Goal: Navigation & Orientation: Find specific page/section

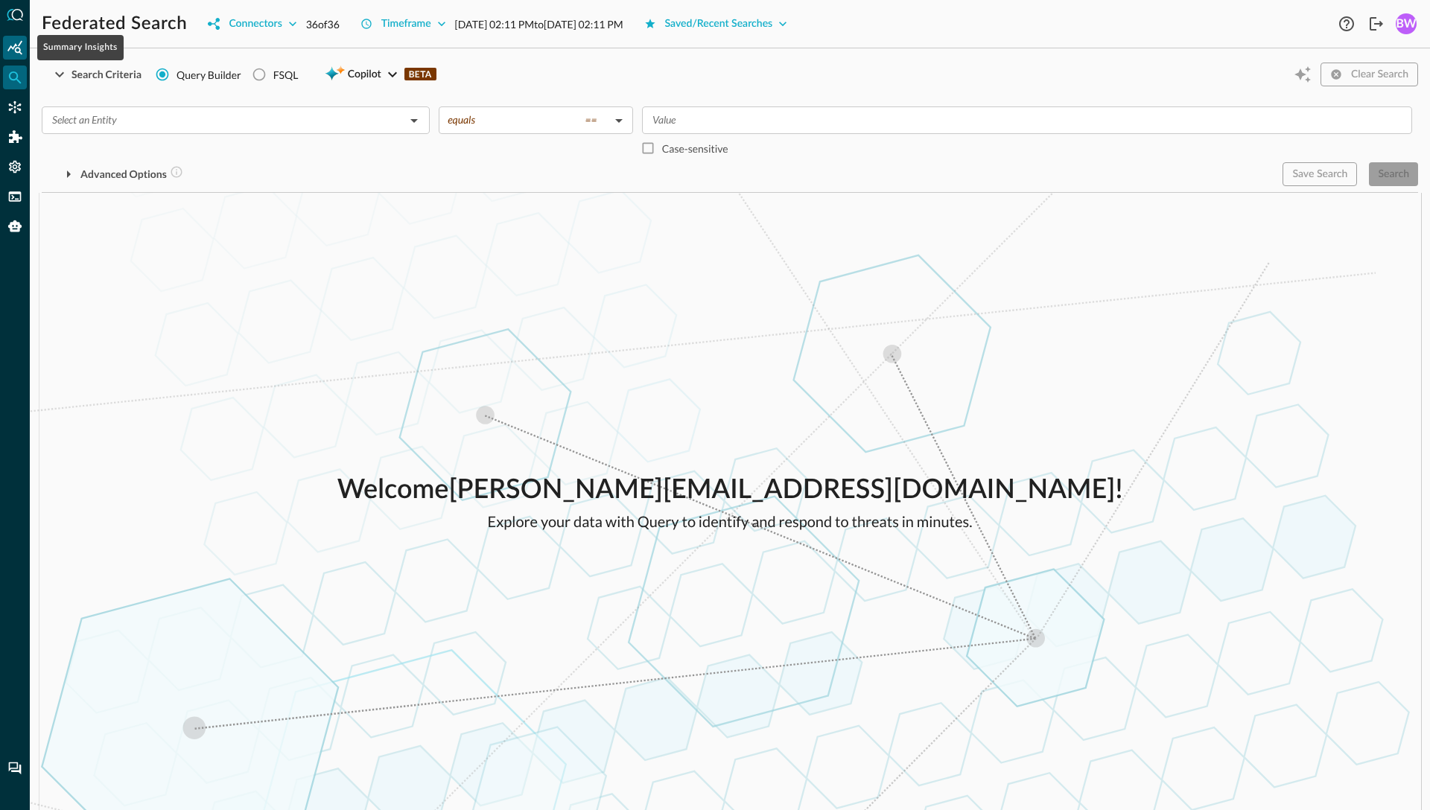
click at [17, 45] on icon "Summary Insights" at bounding box center [14, 47] width 15 height 15
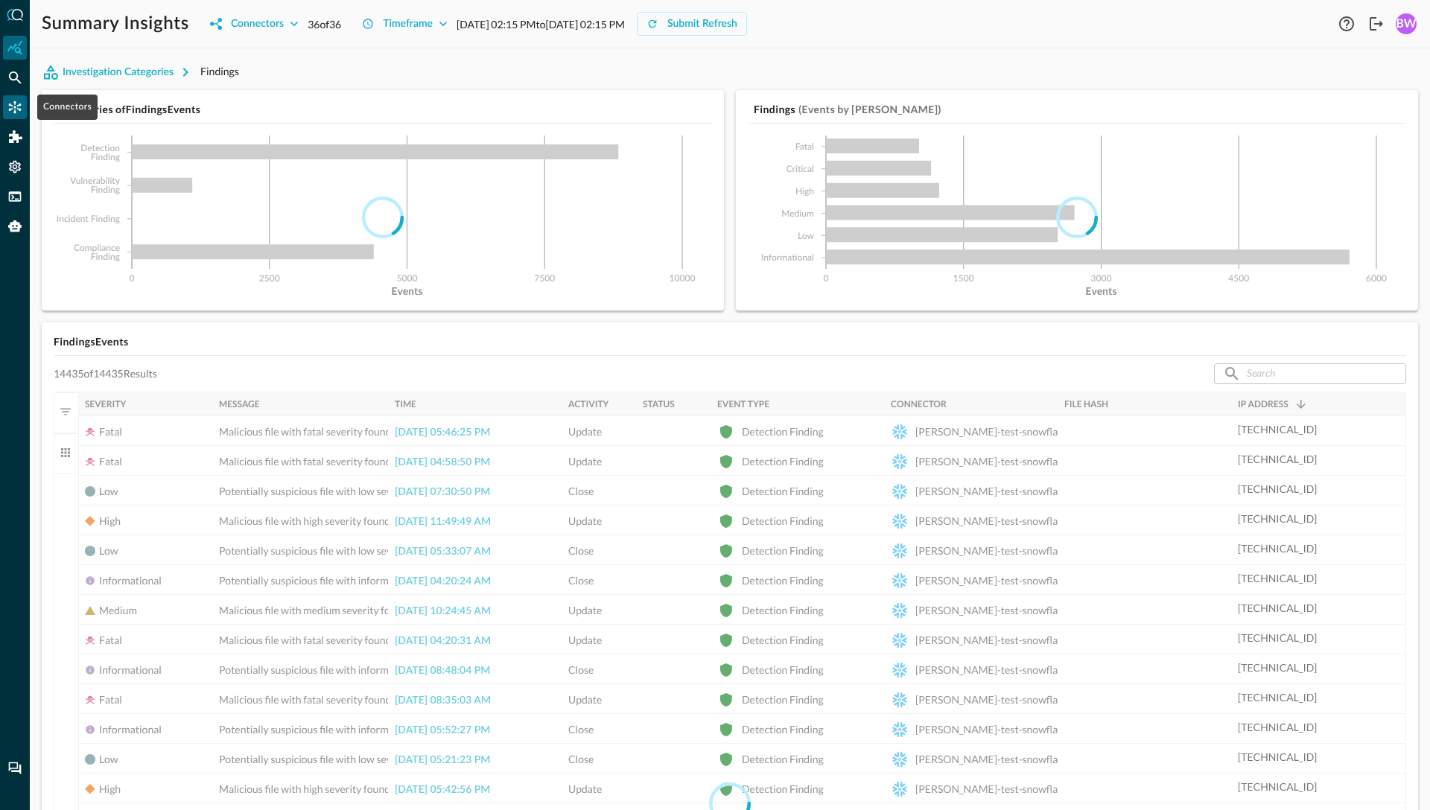
click at [14, 112] on icon "Connectors" at bounding box center [15, 107] width 13 height 13
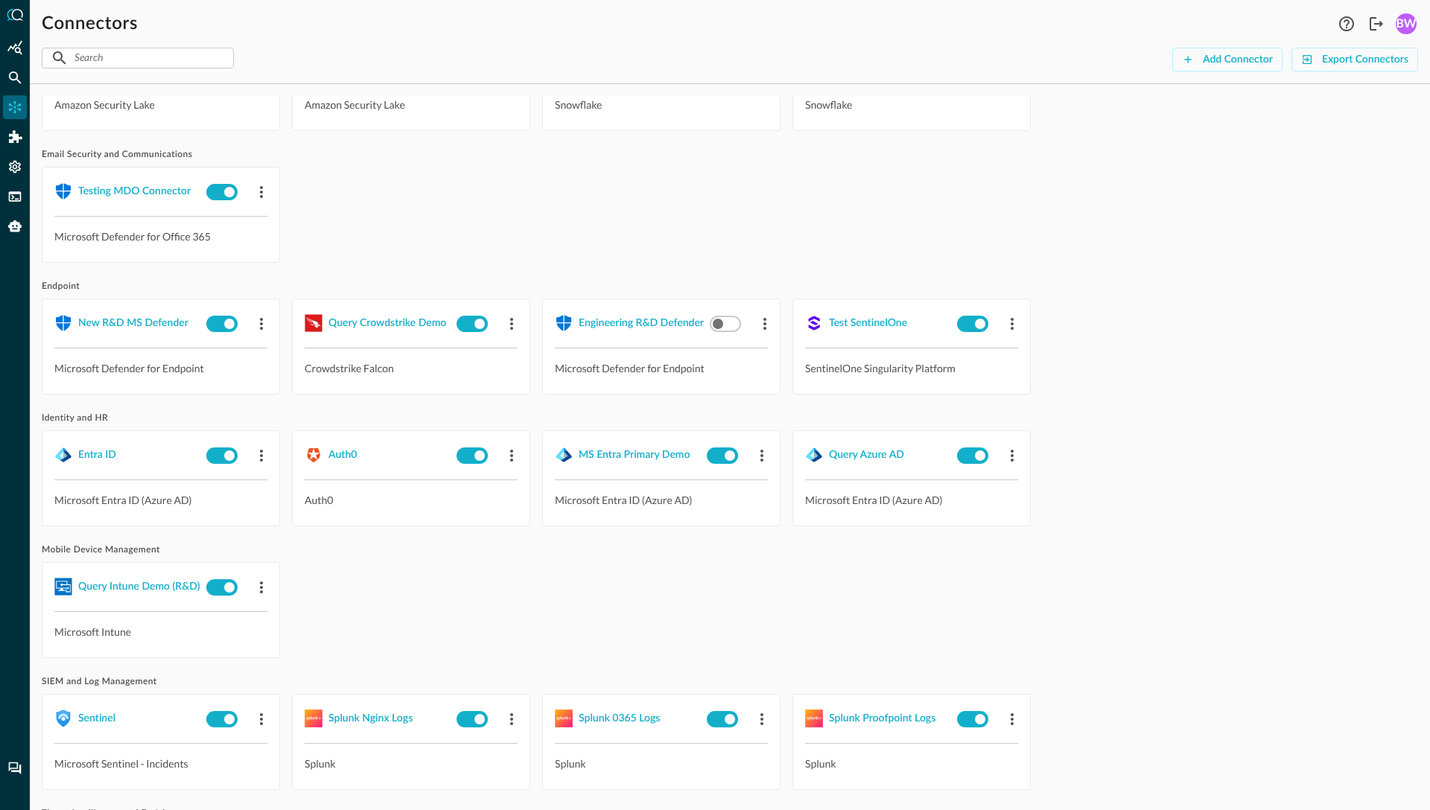
scroll to position [651, 0]
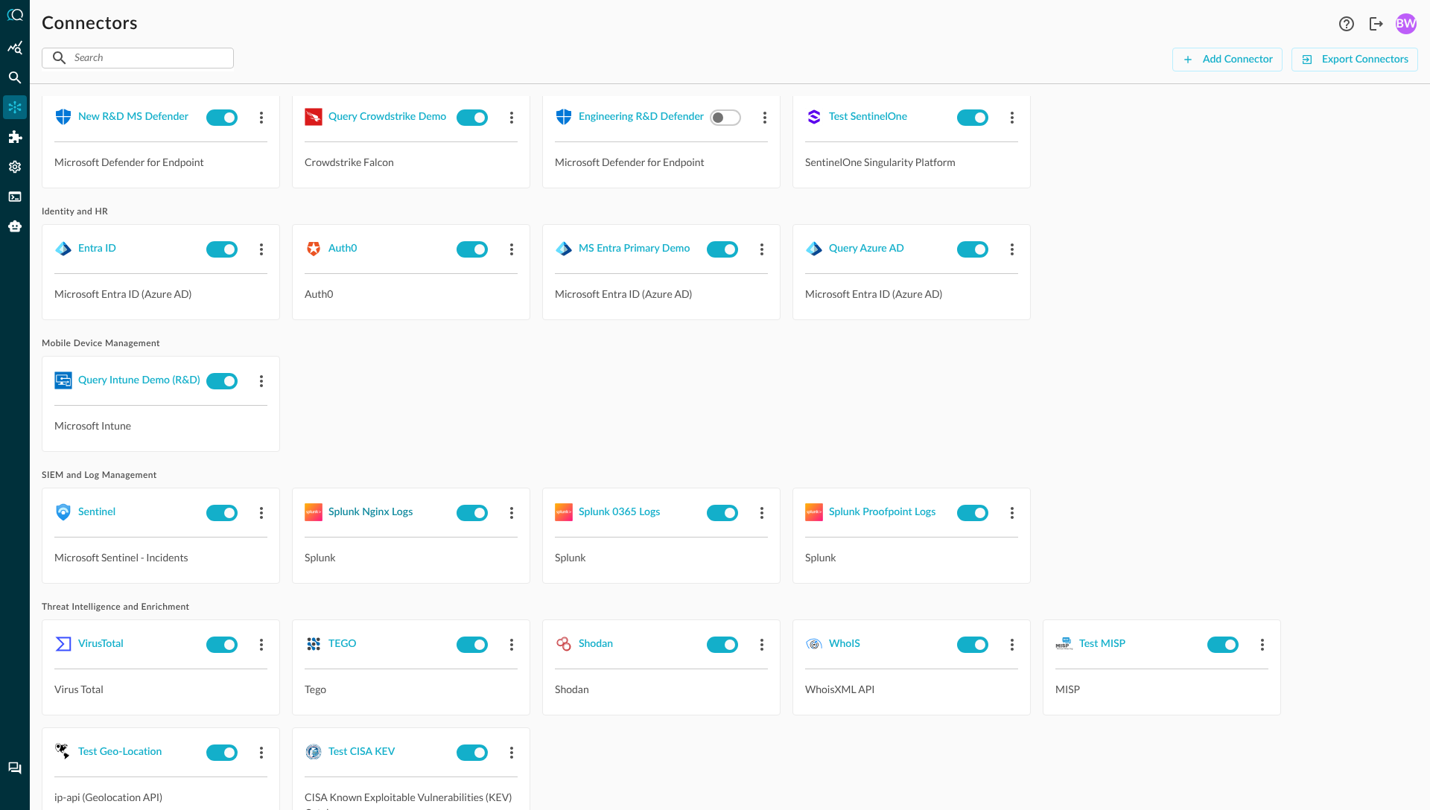
click at [378, 516] on div "Splunk Nginx Logs" at bounding box center [370, 512] width 84 height 19
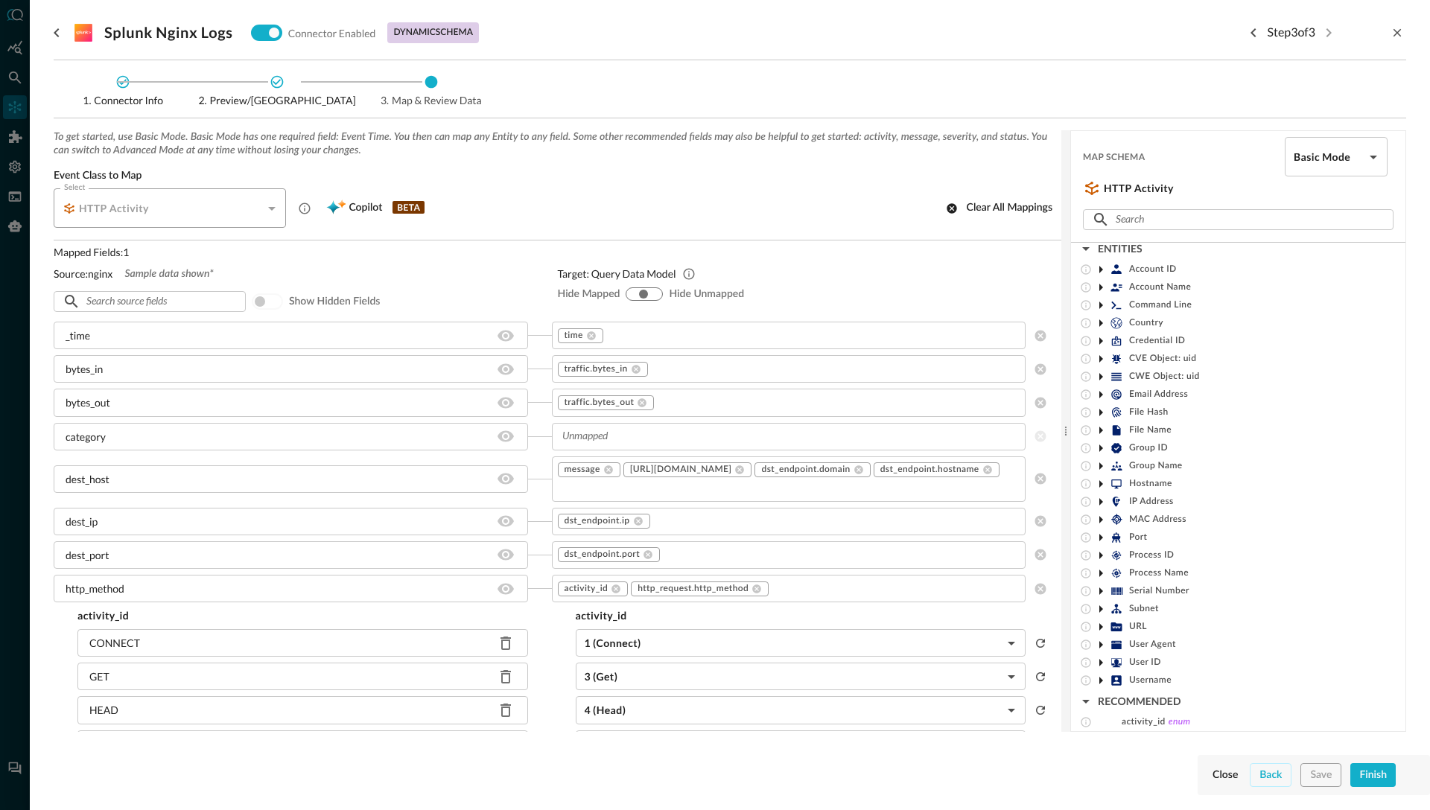
scroll to position [64, 0]
click at [1100, 419] on icon at bounding box center [1101, 419] width 4 height 7
click at [58, 31] on icon "go back" at bounding box center [57, 33] width 18 height 18
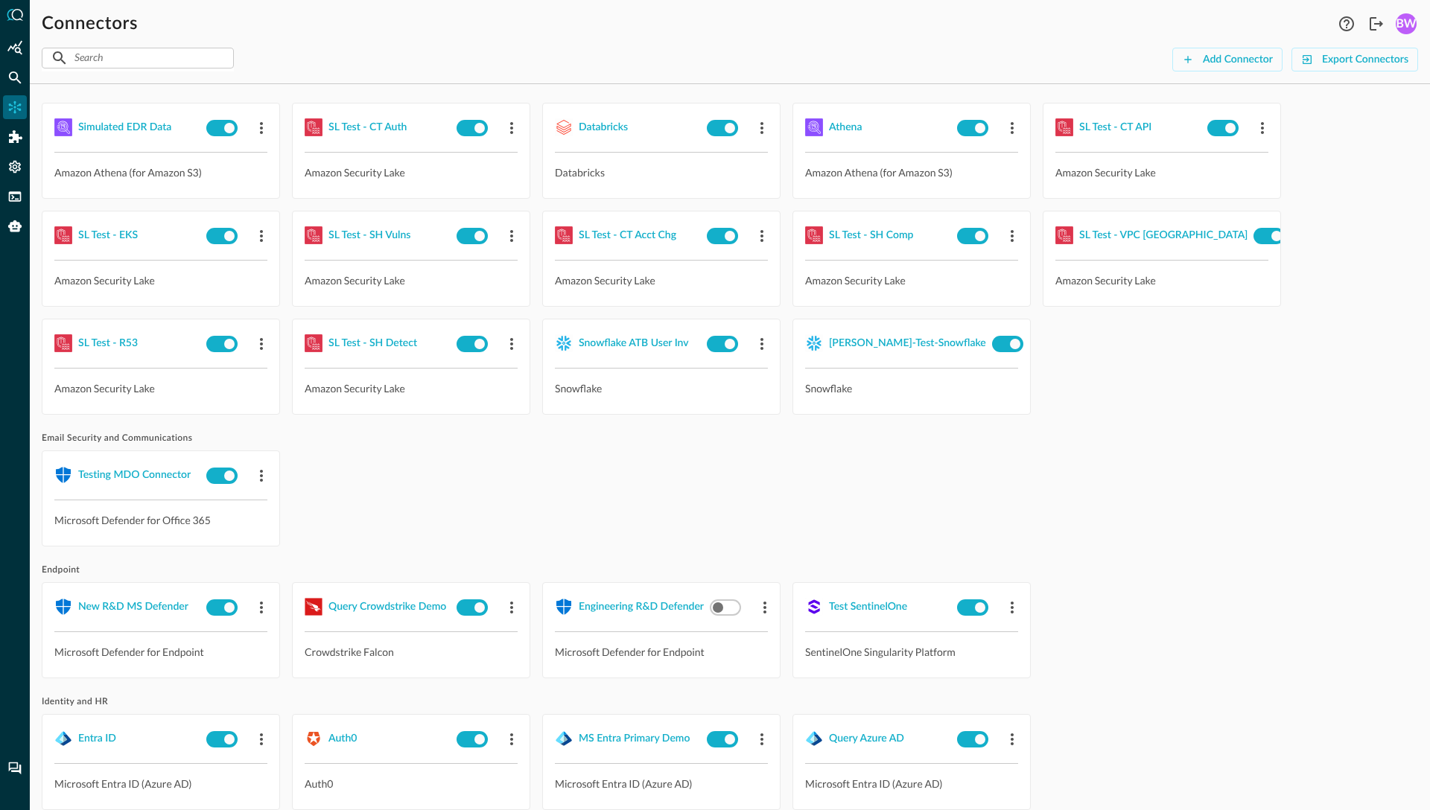
scroll to position [159, 0]
click at [360, 343] on div "SL Test - SH Detect" at bounding box center [372, 345] width 89 height 19
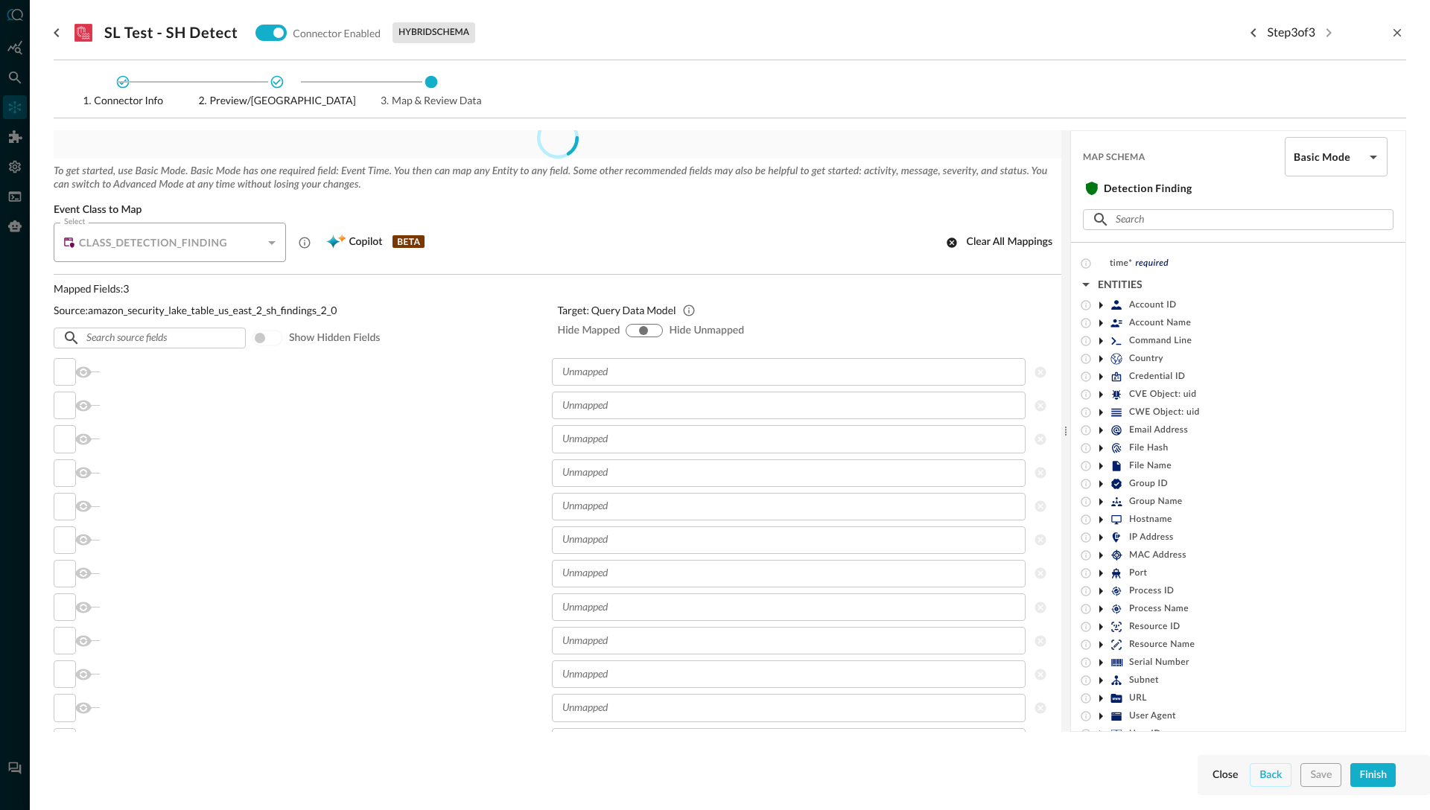
scroll to position [16, 0]
click at [57, 30] on icon "go back" at bounding box center [56, 32] width 5 height 9
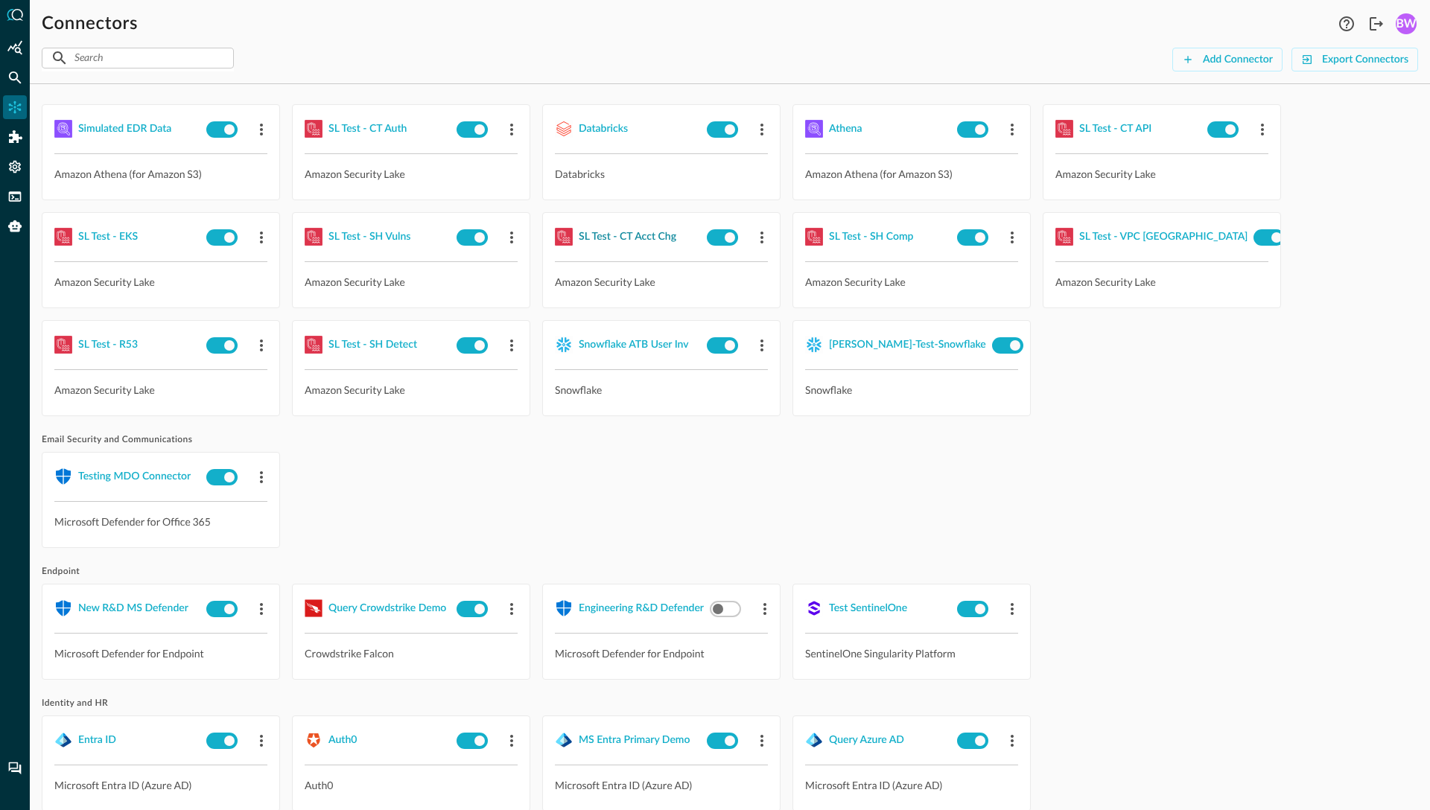
click at [644, 235] on div "SL Test - CT Acct Chg" at bounding box center [628, 237] width 98 height 19
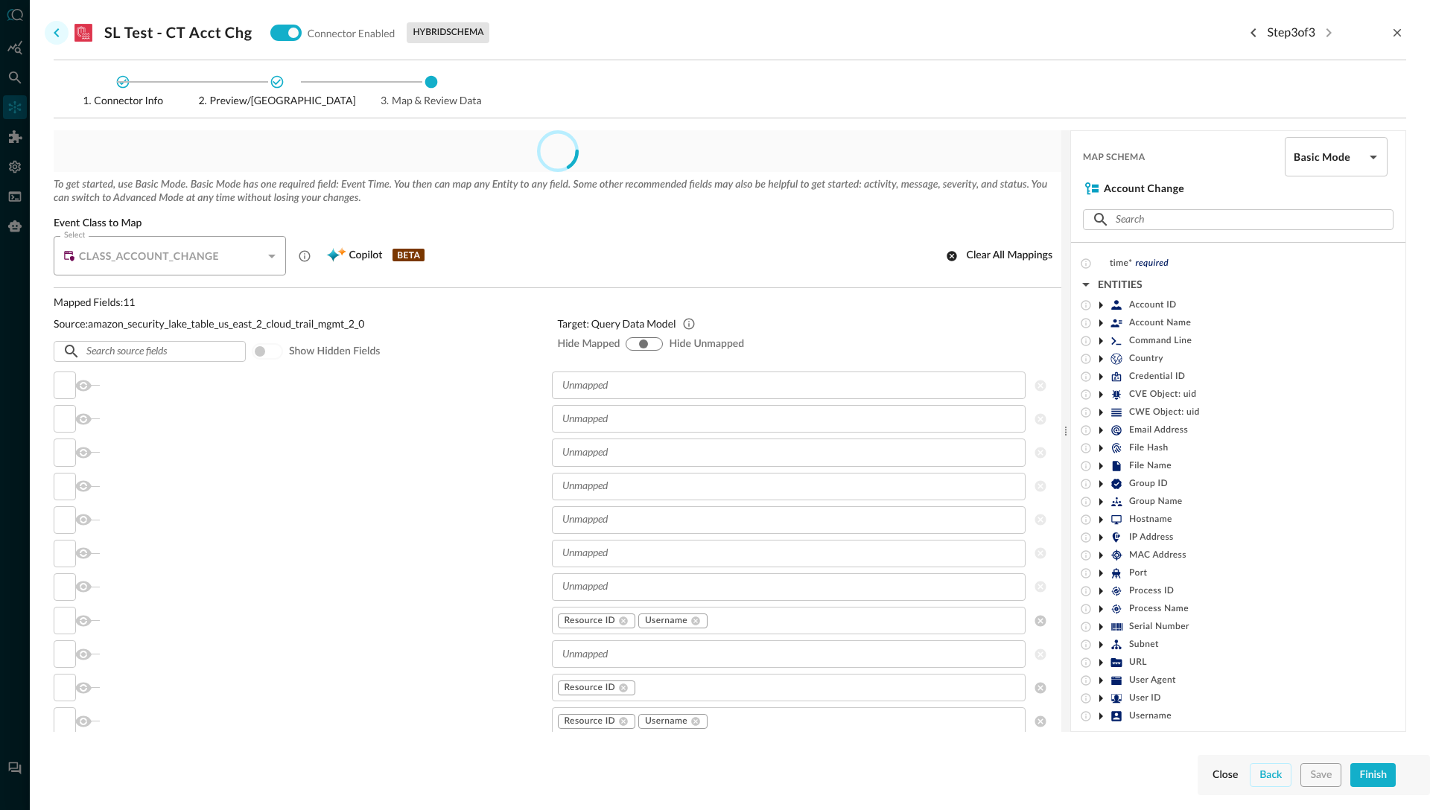
click at [57, 30] on icon "go back" at bounding box center [56, 32] width 5 height 9
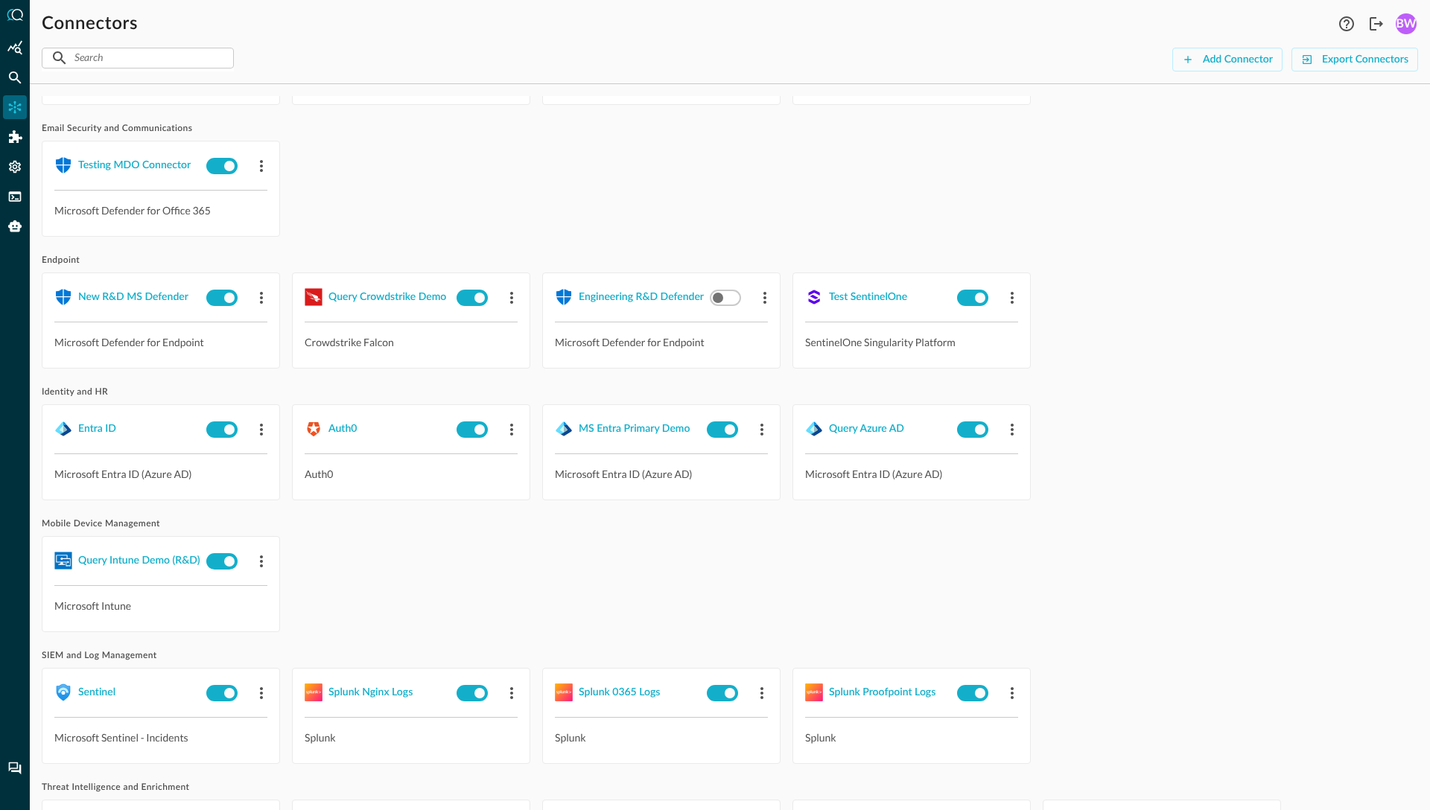
scroll to position [716, 0]
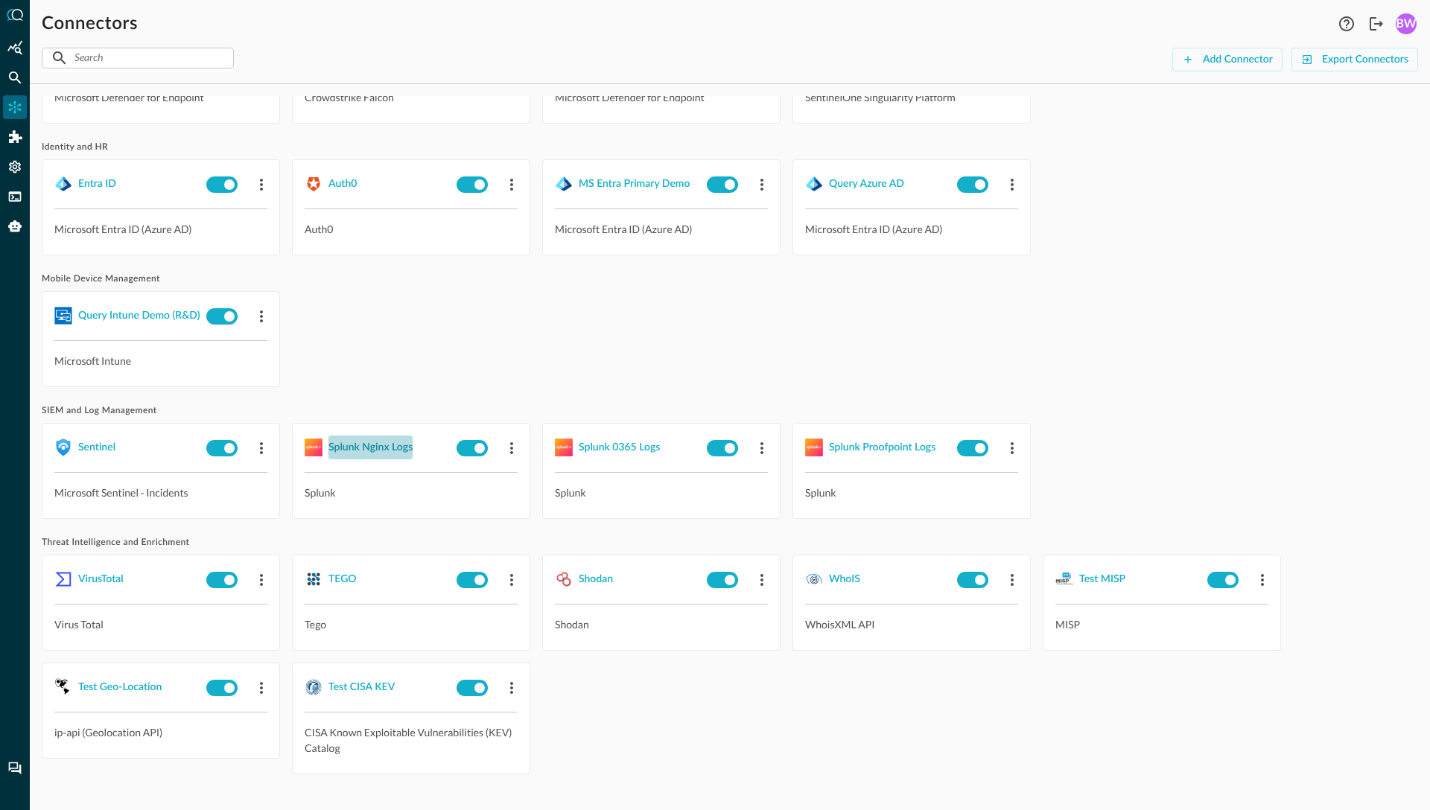
click at [398, 448] on div "Splunk Nginx Logs" at bounding box center [370, 448] width 84 height 19
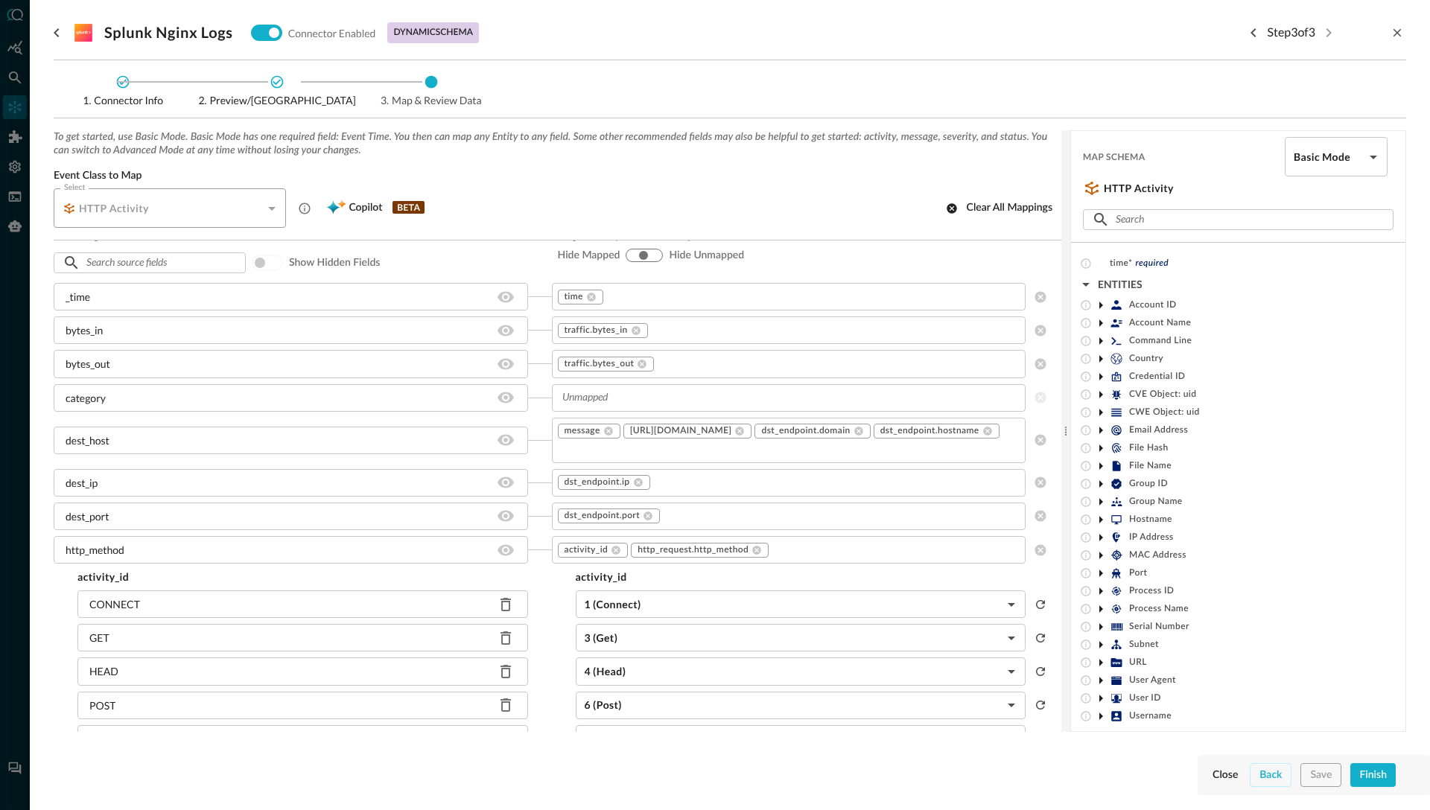
scroll to position [34, 0]
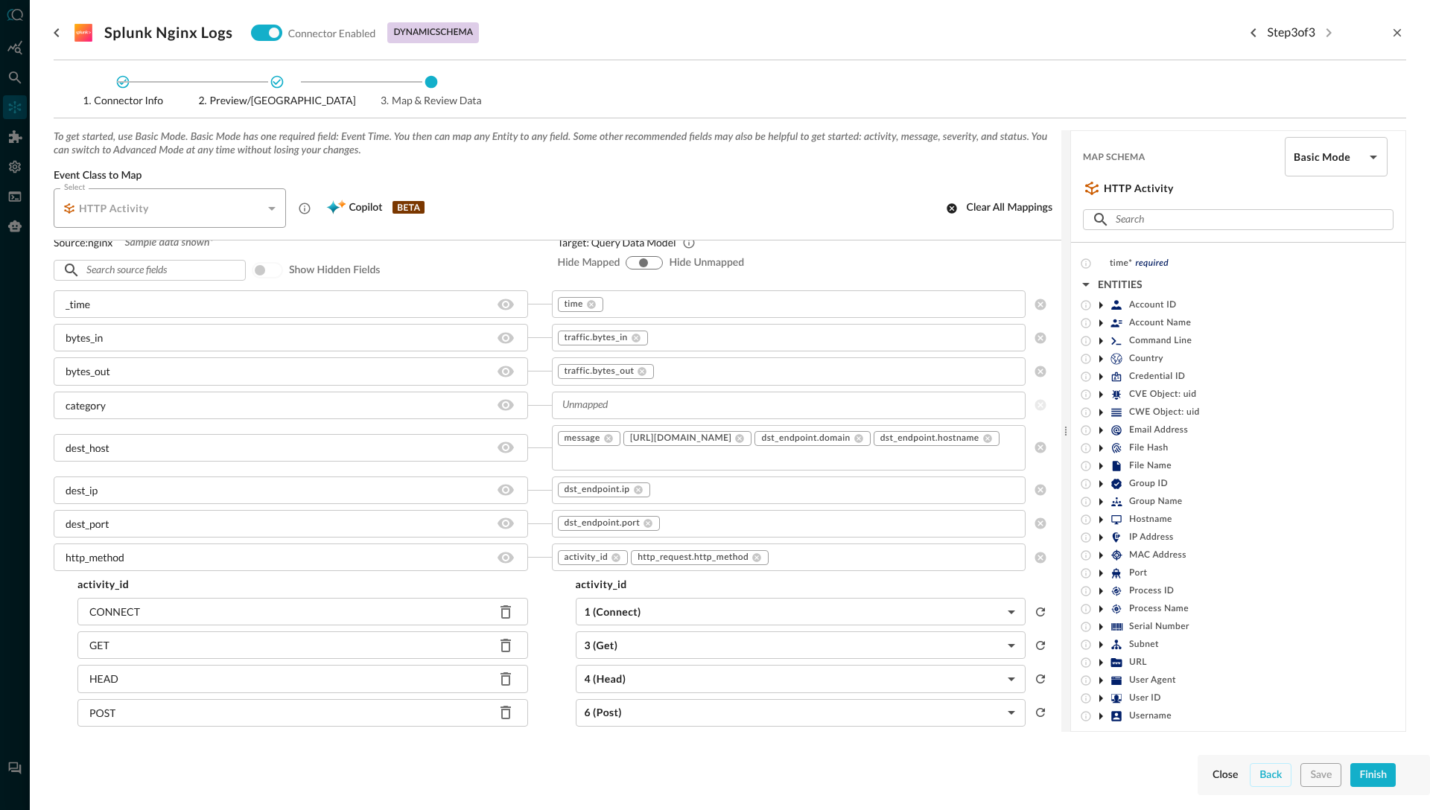
click at [1098, 324] on icon at bounding box center [1101, 323] width 18 height 18
click at [1100, 375] on icon at bounding box center [1101, 376] width 4 height 7
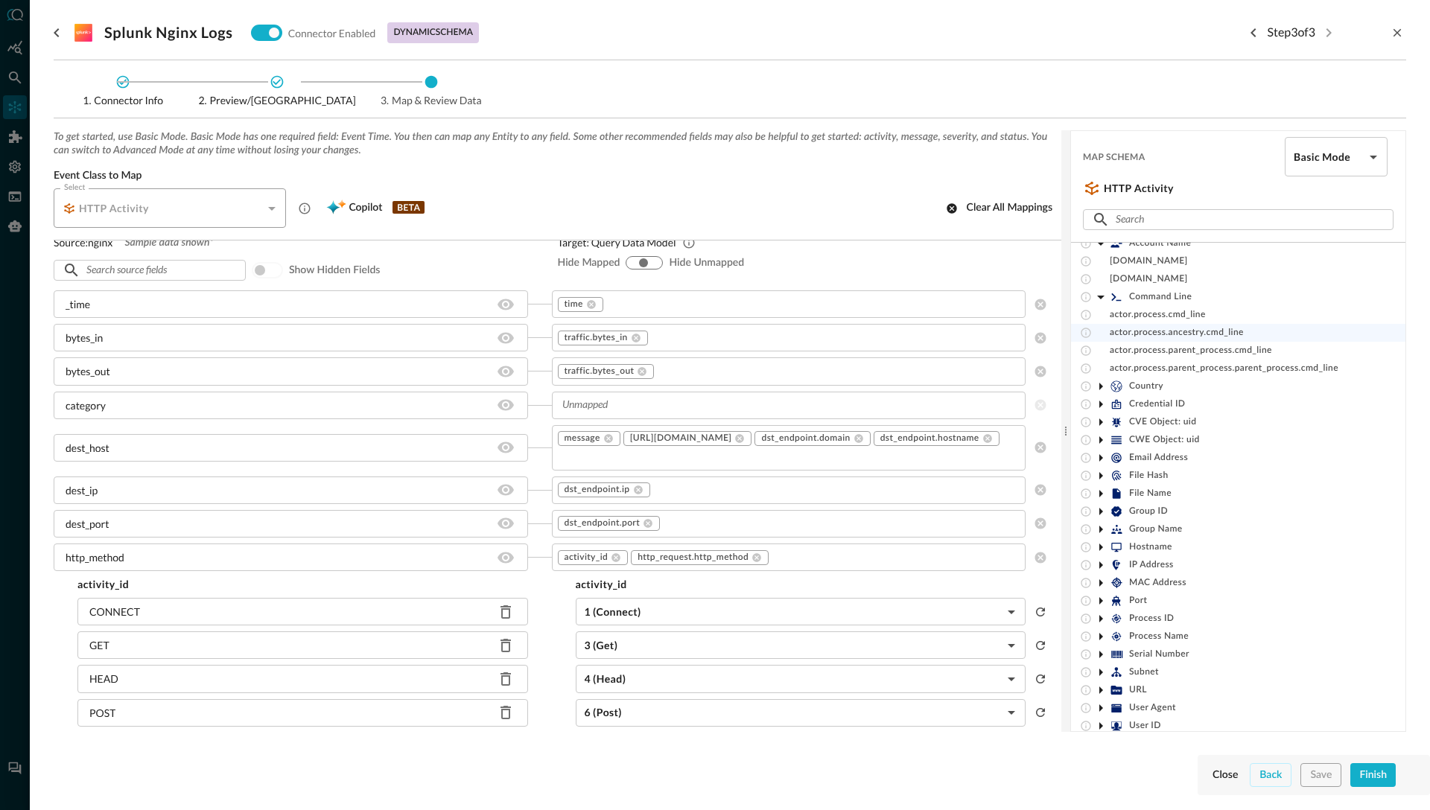
scroll to position [80, 0]
click at [1102, 386] on icon at bounding box center [1101, 386] width 18 height 18
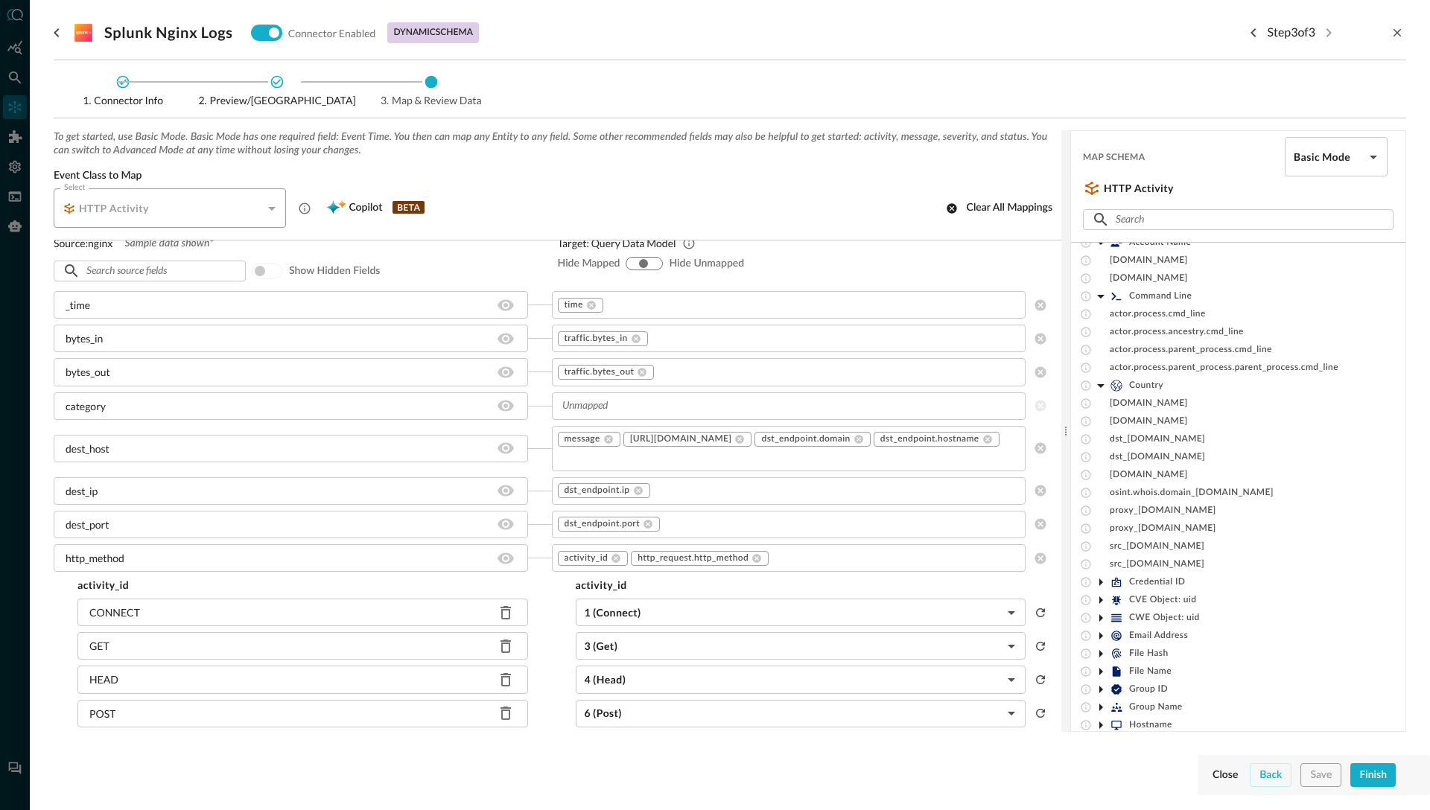
scroll to position [40, 0]
